Goal: Information Seeking & Learning: Learn about a topic

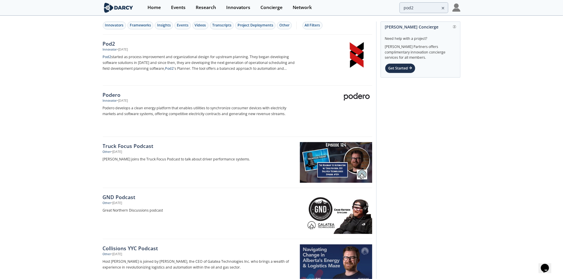
click at [122, 8] on img at bounding box center [119, 8] width 32 height 10
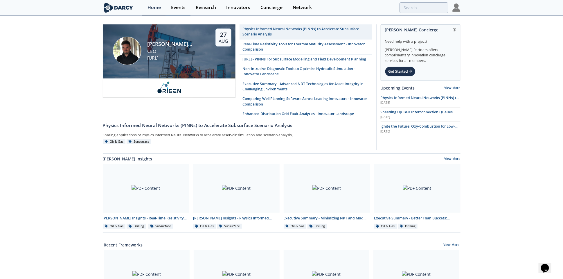
click at [168, 8] on link "Events" at bounding box center [178, 7] width 25 height 15
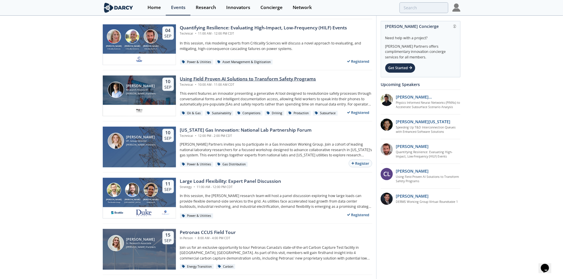
scroll to position [181, 0]
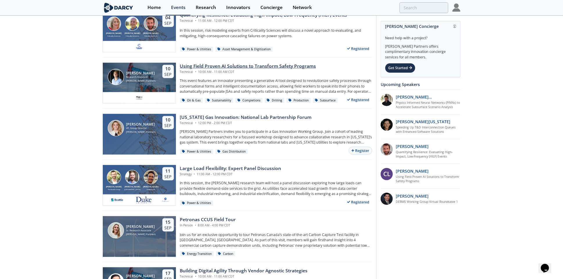
click at [280, 68] on div "Using Field Proven AI Solutions to Transform Safety Programs" at bounding box center [248, 66] width 136 height 7
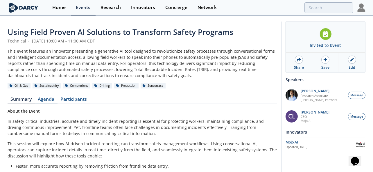
click at [45, 101] on link "Agenda" at bounding box center [46, 100] width 23 height 7
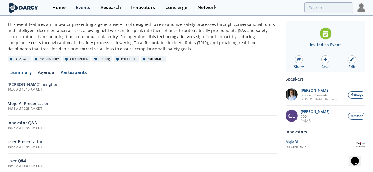
scroll to position [36, 0]
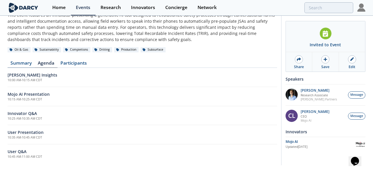
click at [28, 61] on link "Summary" at bounding box center [21, 64] width 27 height 7
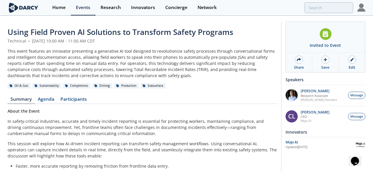
click at [20, 5] on img at bounding box center [24, 8] width 32 height 10
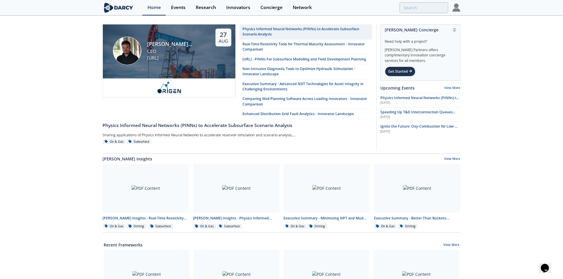
click at [454, 8] on img at bounding box center [456, 7] width 8 height 8
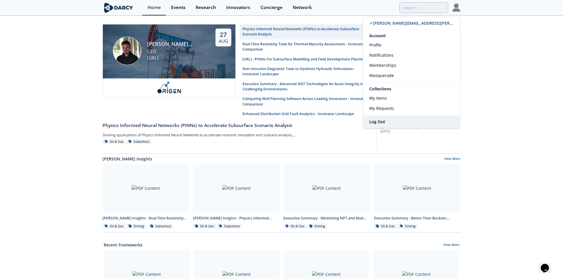
click at [380, 122] on span "Log Out" at bounding box center [377, 122] width 16 height 6
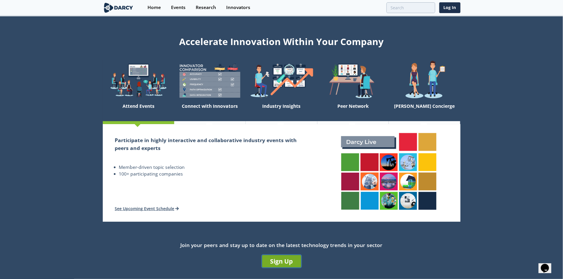
click at [275, 260] on link "Sign Up" at bounding box center [281, 261] width 39 height 12
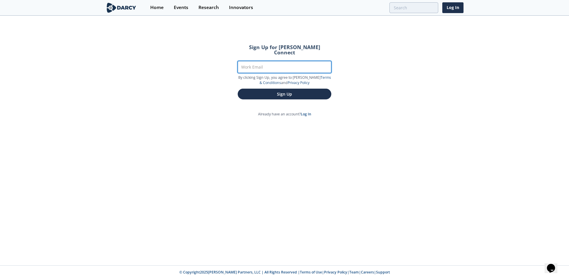
click at [269, 61] on input "Work Email" at bounding box center [284, 67] width 93 height 12
click at [454, 8] on link "Log In" at bounding box center [452, 7] width 21 height 11
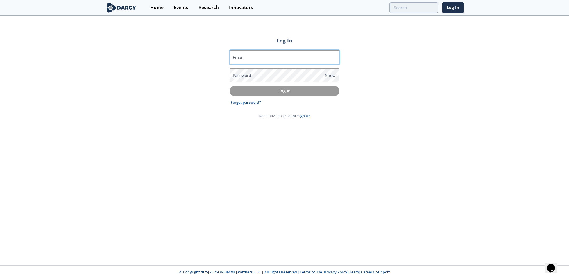
click at [248, 55] on input "Email" at bounding box center [284, 57] width 110 height 14
type input "[PERSON_NAME][EMAIL_ADDRESS][PERSON_NAME][DOMAIN_NAME]"
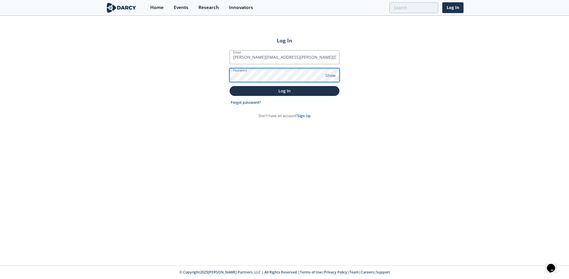
click at [229, 86] on button "Log In" at bounding box center [284, 91] width 110 height 10
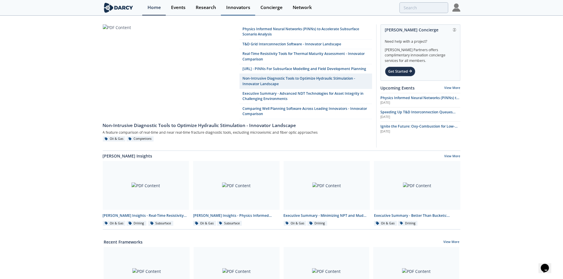
click at [233, 6] on div "Innovators" at bounding box center [238, 7] width 24 height 5
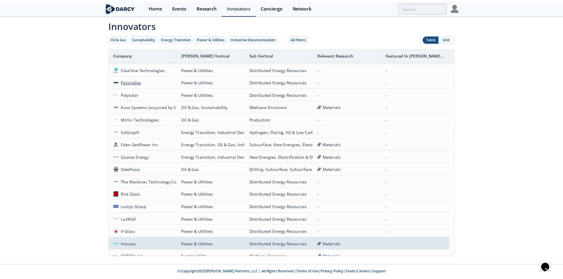
scroll to position [181, 0]
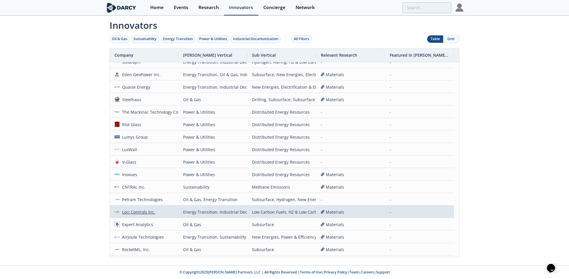
click at [145, 208] on div "Loci Controls Inc." at bounding box center [138, 212] width 36 height 12
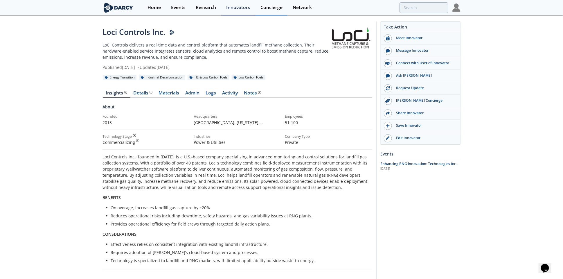
click at [271, 6] on div "Concierge" at bounding box center [271, 7] width 22 height 5
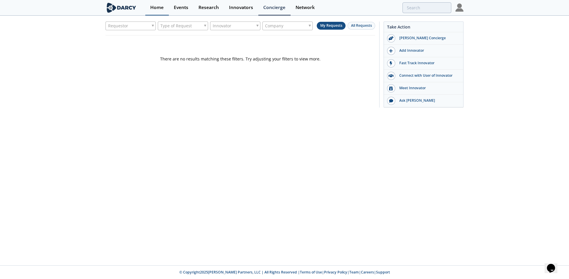
click at [160, 7] on div "Home" at bounding box center [156, 7] width 13 height 5
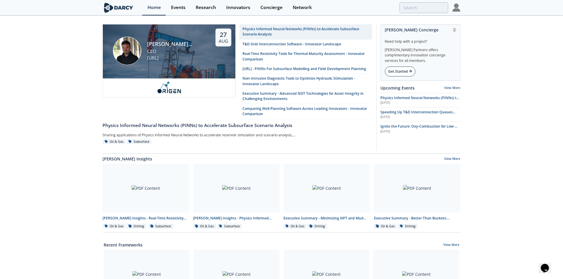
click at [402, 68] on div "Get Started" at bounding box center [400, 71] width 30 height 10
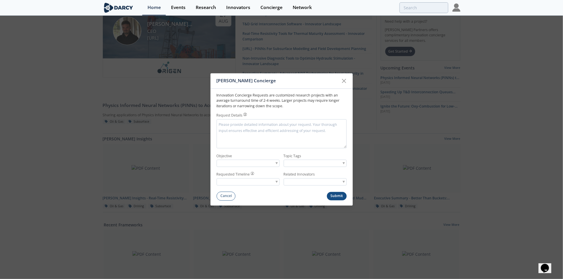
scroll to position [36, 0]
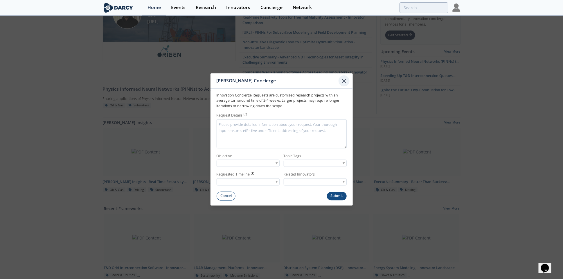
click at [346, 79] on icon at bounding box center [343, 80] width 3 height 3
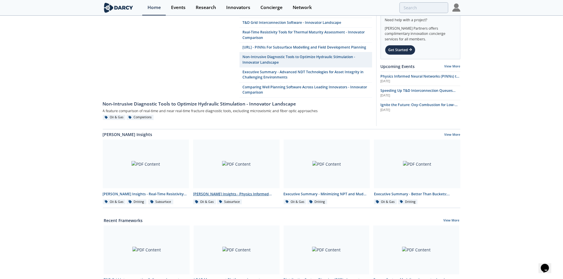
scroll to position [0, 0]
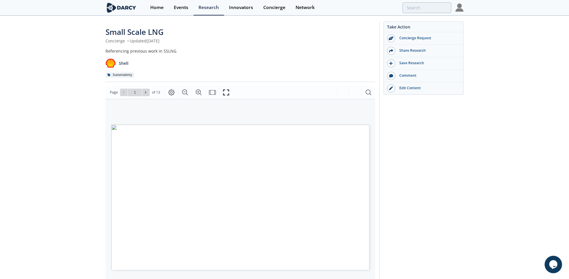
type input "2"
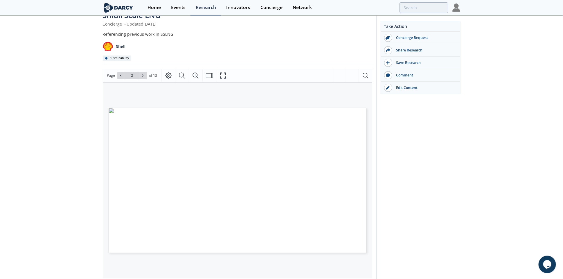
scroll to position [21, 0]
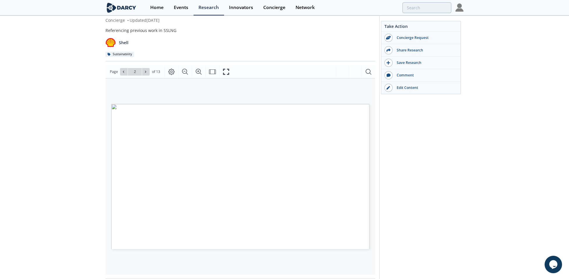
type input "3"
click at [145, 71] on icon at bounding box center [145, 72] width 1 height 2
type input "4"
click at [145, 71] on icon at bounding box center [145, 72] width 1 height 2
type input "5"
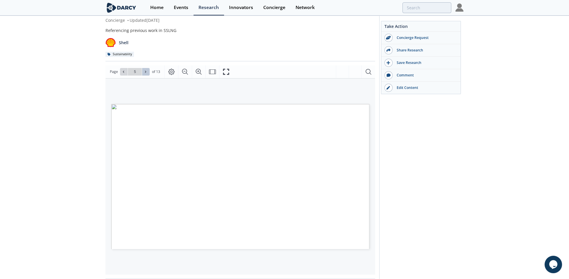
click at [145, 71] on icon at bounding box center [145, 72] width 1 height 2
type input "6"
click at [146, 70] on icon at bounding box center [145, 71] width 3 height 3
type input "7"
click at [146, 70] on icon at bounding box center [145, 71] width 3 height 3
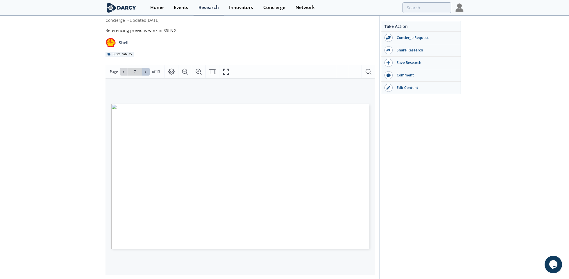
type input "8"
click at [146, 70] on icon at bounding box center [145, 71] width 3 height 3
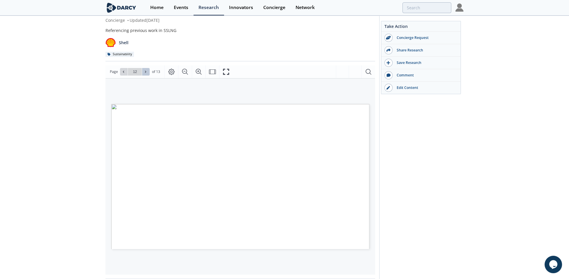
click at [146, 70] on icon at bounding box center [145, 71] width 3 height 3
type input "13"
click at [146, 70] on div "Go to Page 13" at bounding box center [135, 72] width 30 height 8
